Goal: Task Accomplishment & Management: Complete application form

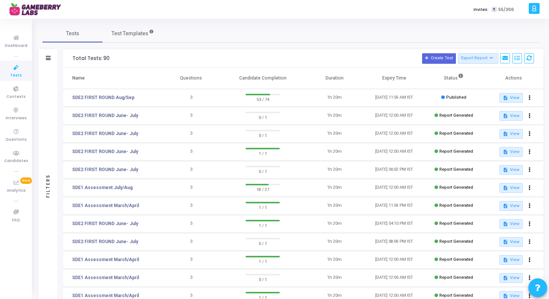
click at [111, 94] on td "SDE2 FIRST ROUND Aug/Sep" at bounding box center [112, 98] width 98 height 18
click at [111, 97] on link "SDE2 FIRST ROUND Aug/Sep" at bounding box center [103, 97] width 62 height 7
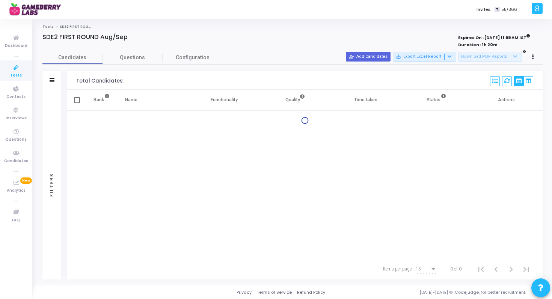
click at [381, 62] on div "Candidates Questions Configuration" at bounding box center [292, 57] width 500 height 13
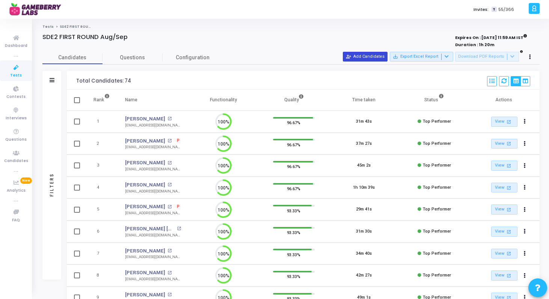
click at [381, 58] on button "person_add_alt Add Candidates" at bounding box center [365, 57] width 45 height 10
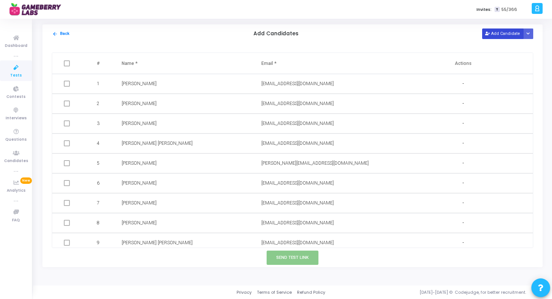
click at [494, 35] on button "Add Candidate" at bounding box center [502, 34] width 41 height 10
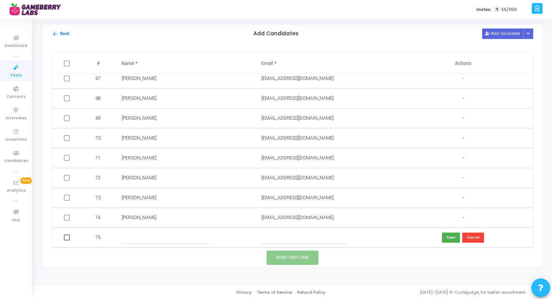
click at [140, 239] on input "text" at bounding box center [165, 238] width 86 height 12
paste input "Yash Raghuwanshi"
type input "Yash Raghuwanshi"
click at [307, 238] on input "text" at bounding box center [304, 238] width 86 height 12
paste input "yash028raghuwanshi@gmail.com"
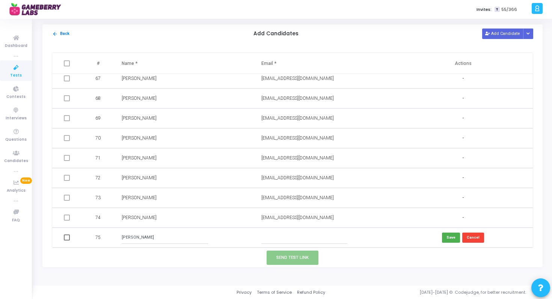
type input "yash028raghuwanshi@gmail.com"
click at [448, 237] on button "Save" at bounding box center [451, 238] width 18 height 10
click at [67, 237] on span at bounding box center [67, 238] width 6 height 6
click at [67, 241] on input "checkbox" at bounding box center [66, 241] width 0 height 0
checkbox input "true"
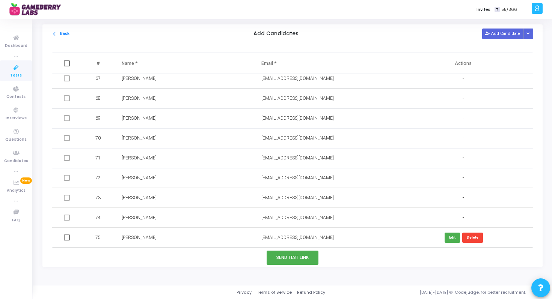
checkbox input "true"
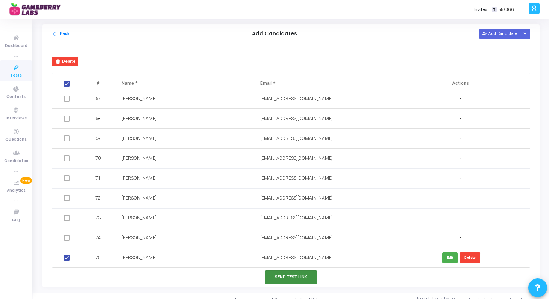
click at [293, 281] on button "Send Test Link" at bounding box center [291, 278] width 52 height 14
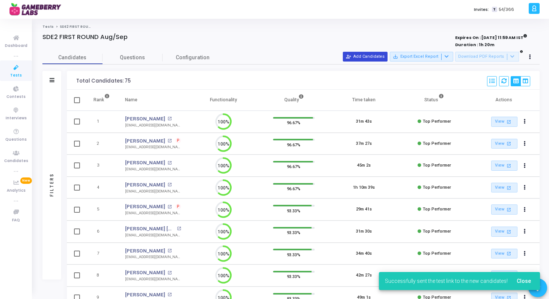
click at [373, 58] on button "person_add_alt Add Candidates" at bounding box center [365, 57] width 45 height 10
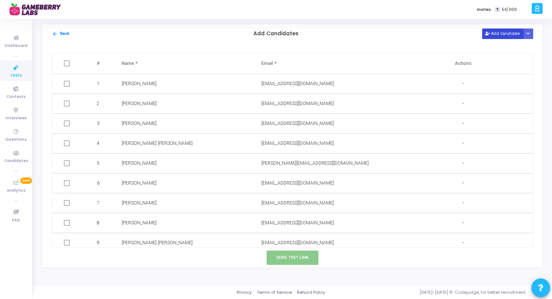
click at [492, 37] on button "Add Candidate" at bounding box center [502, 34] width 41 height 10
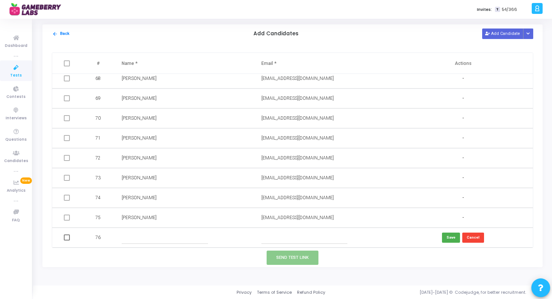
click at [136, 241] on input "text" at bounding box center [165, 238] width 86 height 12
paste input "Simran Srivastava"
type input "Simran Srivastava"
click at [300, 239] on input "text" at bounding box center [304, 238] width 86 height 12
paste input "simsri2805@gmail.com"
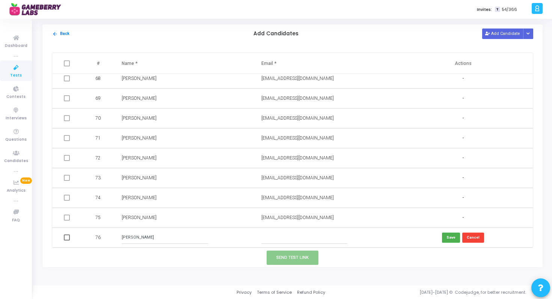
type input "simsri2805@gmail.com"
click at [447, 234] on button "Save" at bounding box center [451, 238] width 18 height 10
click at [68, 238] on span at bounding box center [67, 238] width 6 height 6
click at [67, 241] on input "checkbox" at bounding box center [66, 241] width 0 height 0
checkbox input "true"
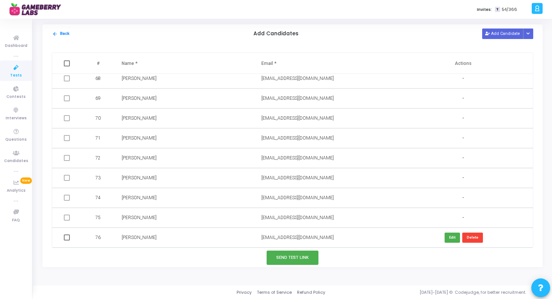
checkbox input "true"
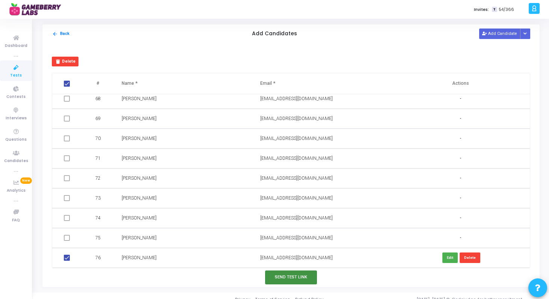
click at [293, 284] on button "Send Test Link" at bounding box center [291, 278] width 52 height 14
